Goal: Task Accomplishment & Management: Use online tool/utility

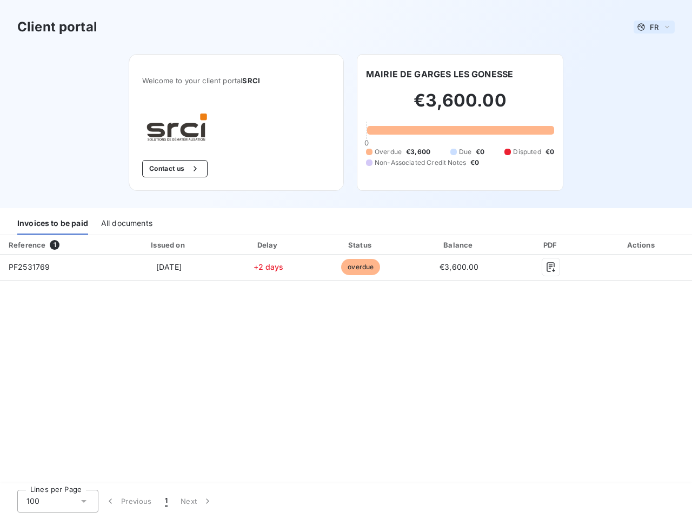
click at [654, 27] on span "FR" at bounding box center [653, 27] width 9 height 9
click at [173, 169] on button "Contact us" at bounding box center [174, 168] width 65 height 17
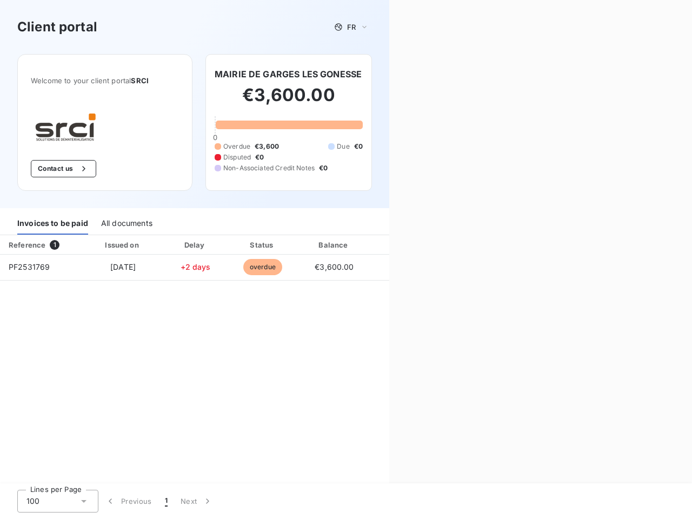
click at [439, 74] on div "Contact us Fill out the form below, and a member of our team will get back to y…" at bounding box center [540, 259] width 303 height 519
click at [52, 223] on div "Invoices to be paid" at bounding box center [52, 223] width 71 height 23
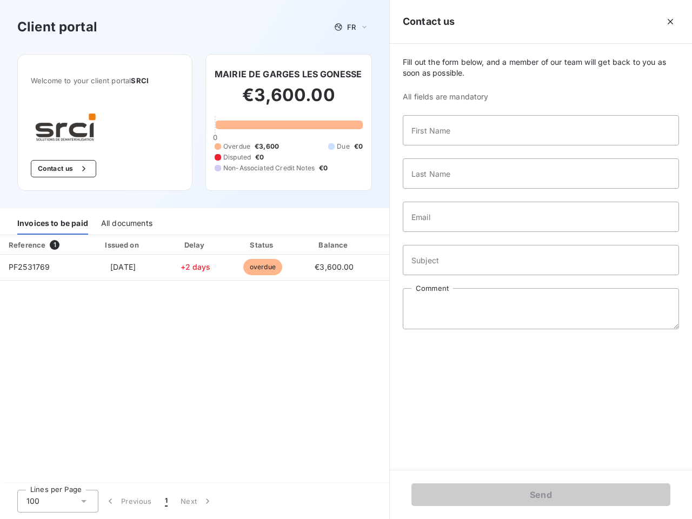
click at [126, 223] on div "All documents" at bounding box center [126, 223] width 51 height 23
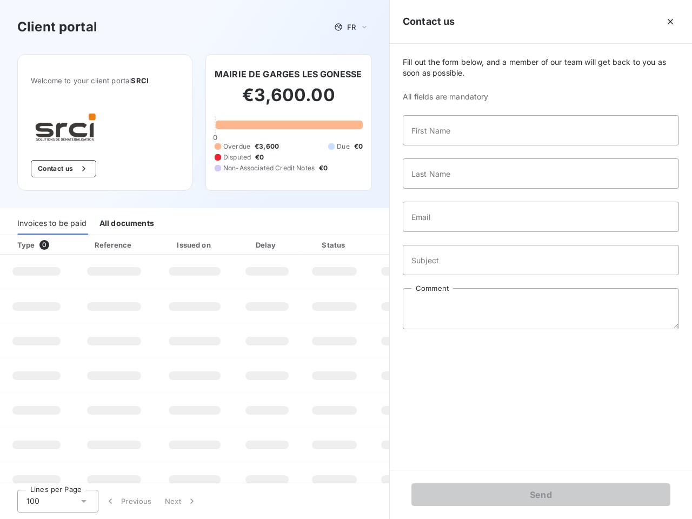
click at [57, 245] on div "Type 0" at bounding box center [41, 244] width 60 height 11
click at [168, 245] on div "Issued on" at bounding box center [194, 244] width 75 height 11
click at [268, 245] on div "Delay" at bounding box center [267, 244] width 62 height 11
click at [360, 245] on div at bounding box center [360, 244] width 11 height 11
click at [459, 245] on input "Subject" at bounding box center [540, 260] width 276 height 30
